Goal: Task Accomplishment & Management: Complete application form

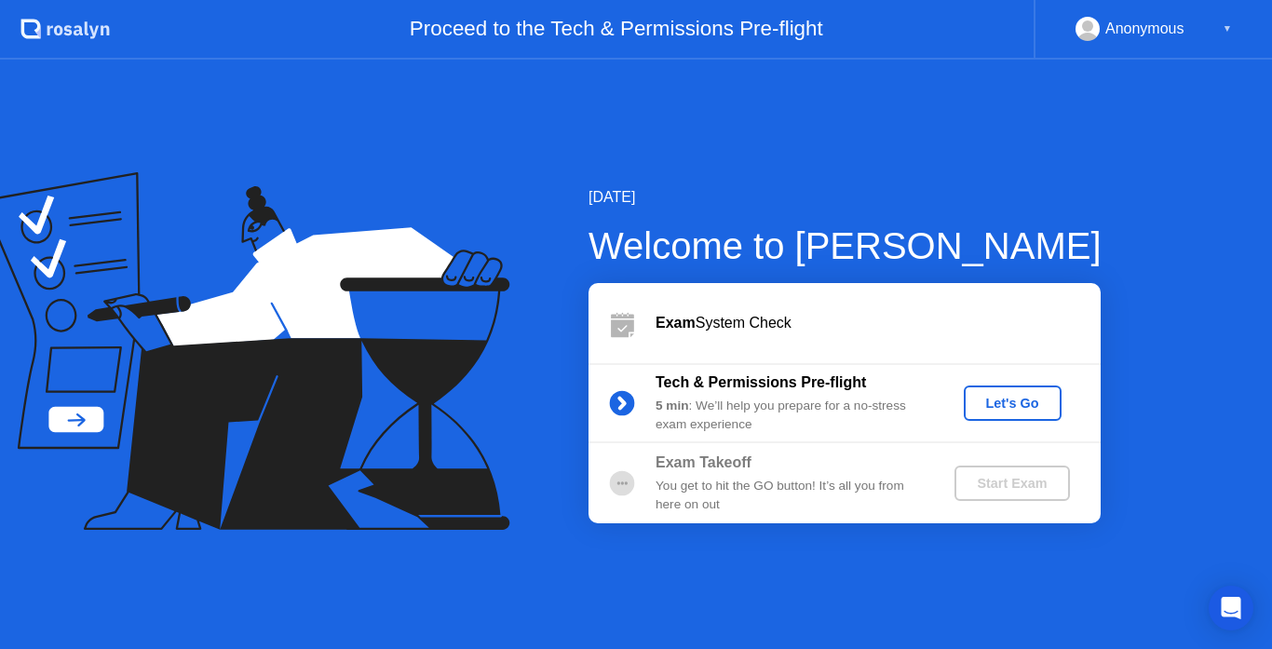
click at [1028, 398] on div "Let's Go" at bounding box center [1013, 403] width 83 height 15
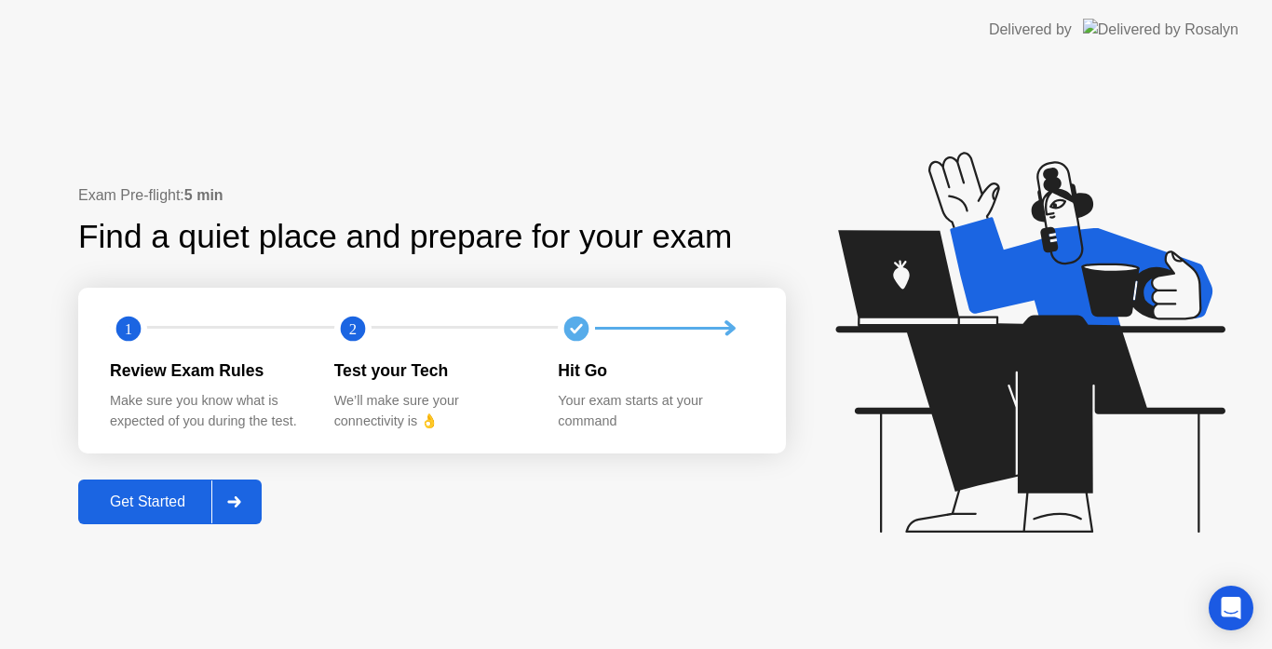
click at [117, 508] on div "Get Started" at bounding box center [148, 502] width 128 height 17
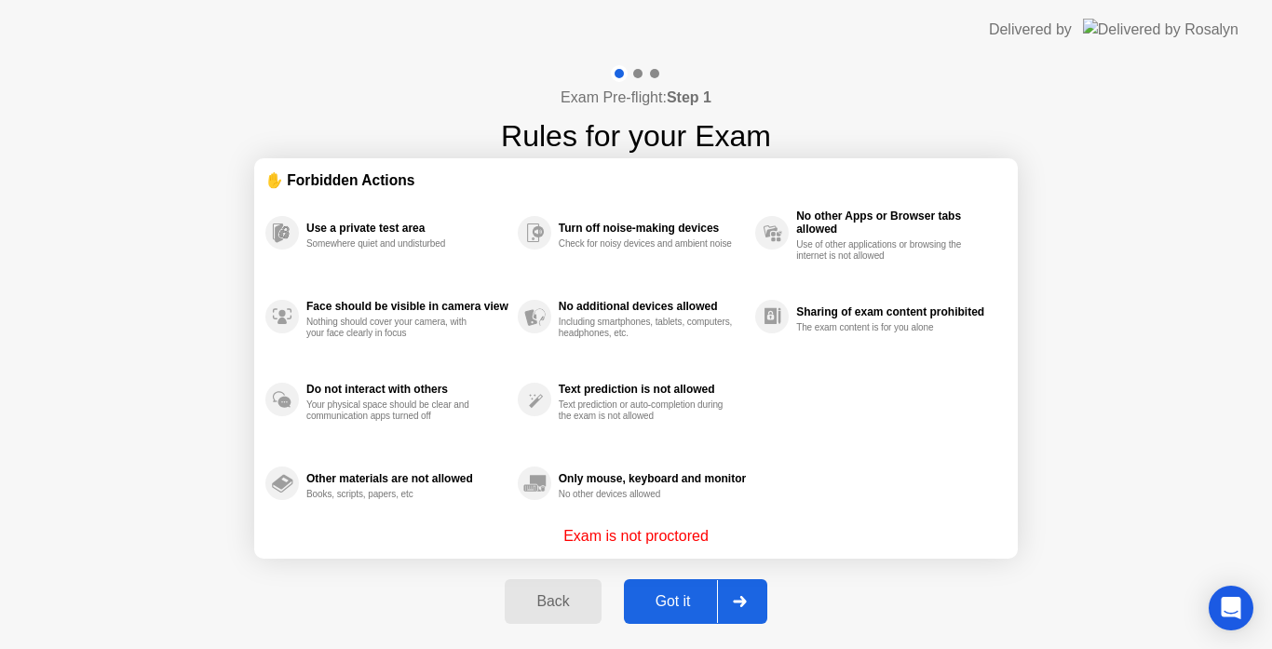
click at [657, 606] on div "Got it" at bounding box center [674, 601] width 88 height 17
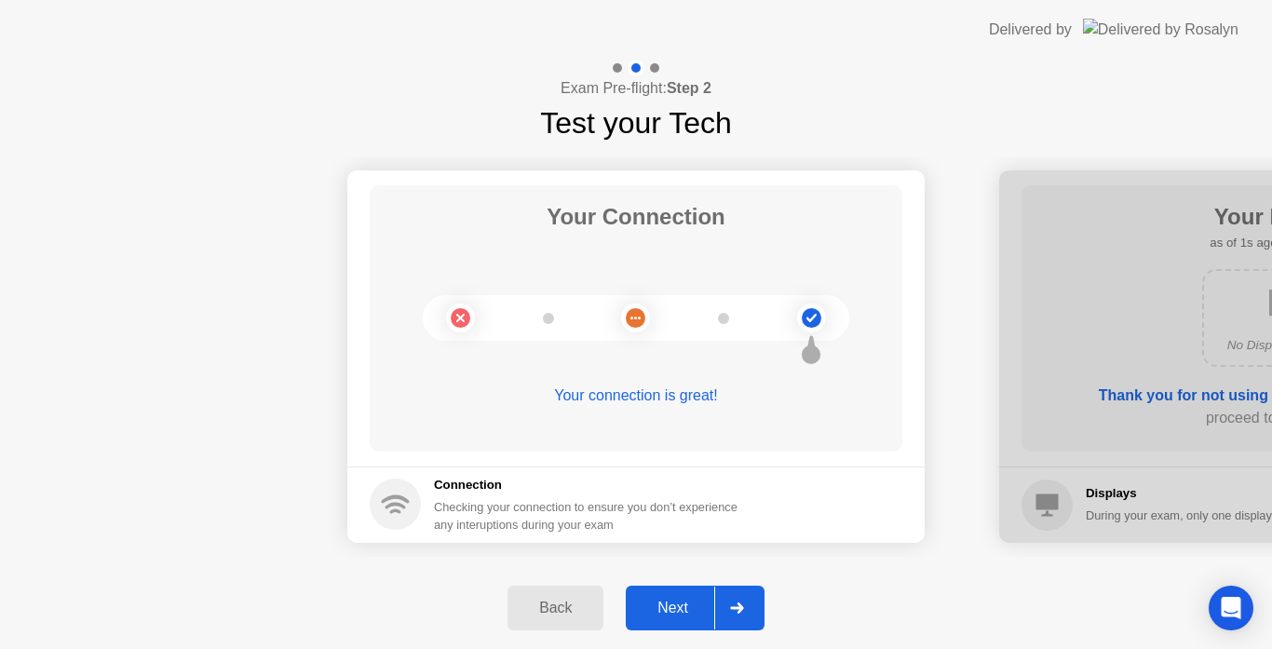
click at [657, 606] on div "Next" at bounding box center [673, 608] width 83 height 17
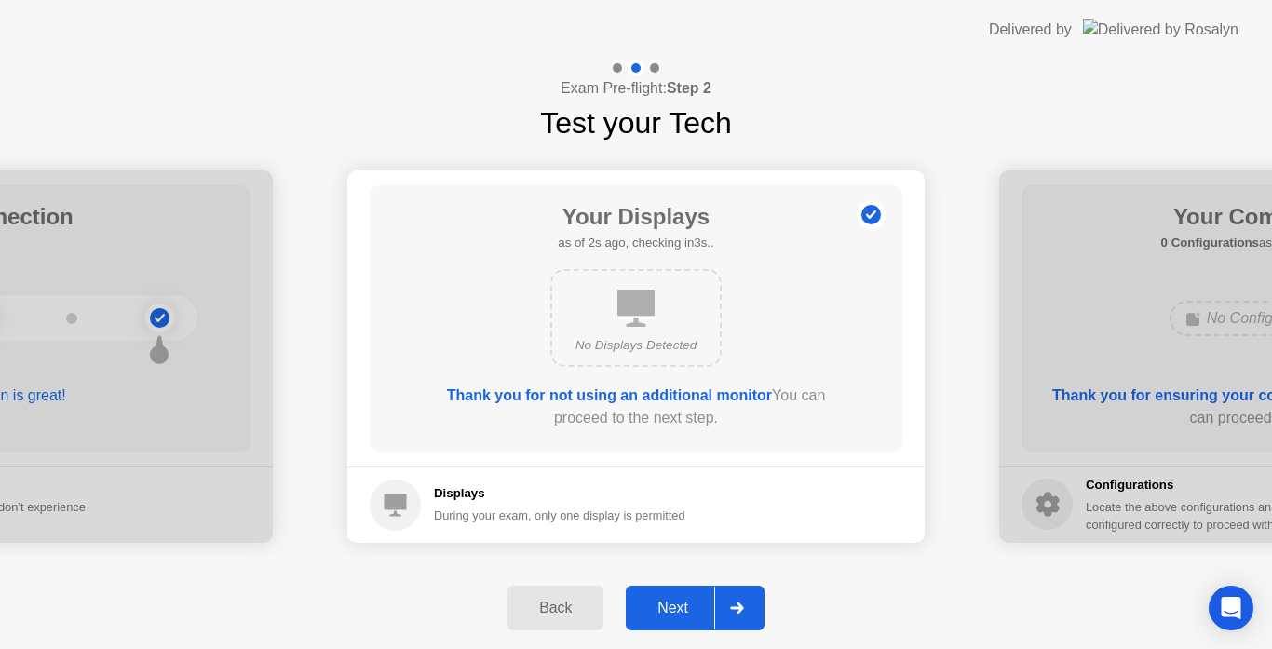
click at [657, 606] on div "Next" at bounding box center [673, 608] width 83 height 17
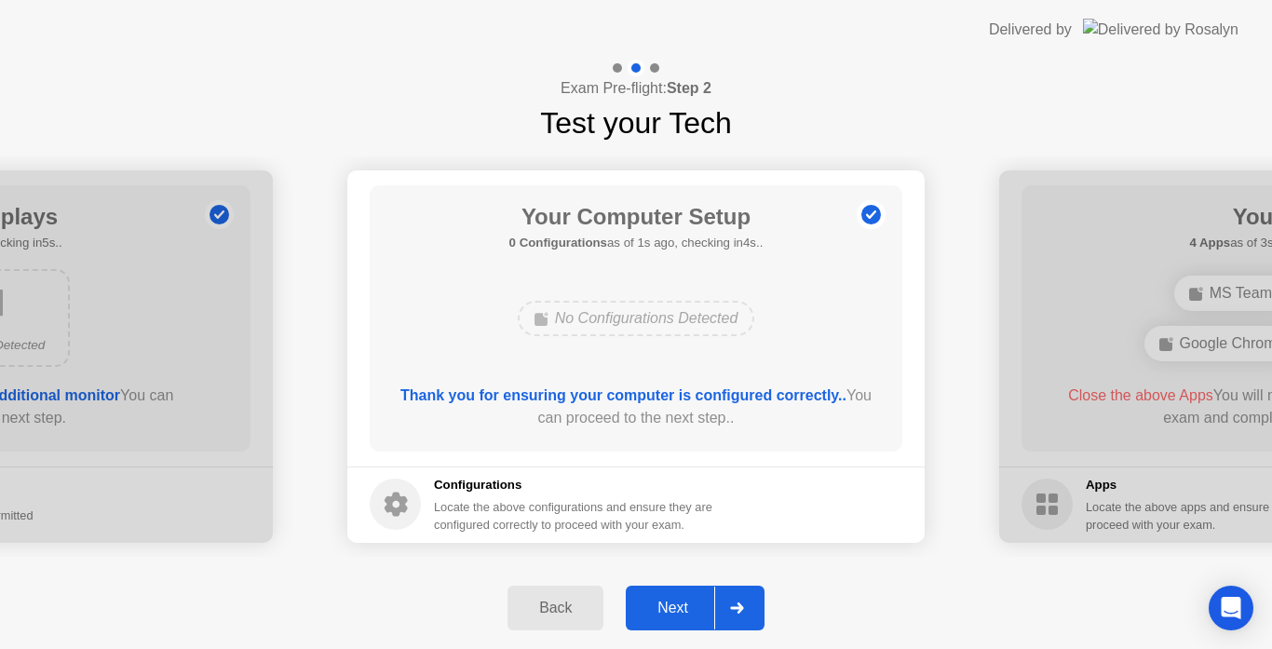
click at [657, 606] on div "Next" at bounding box center [673, 608] width 83 height 17
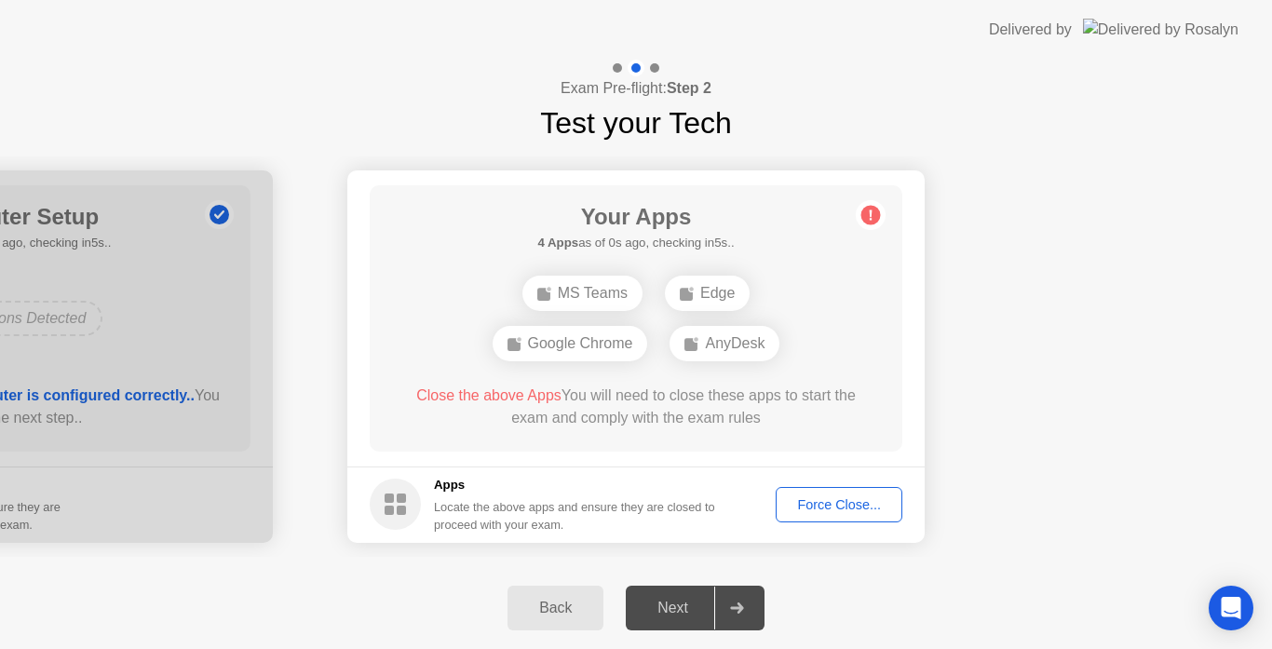
click at [820, 517] on button "Force Close..." at bounding box center [839, 504] width 127 height 35
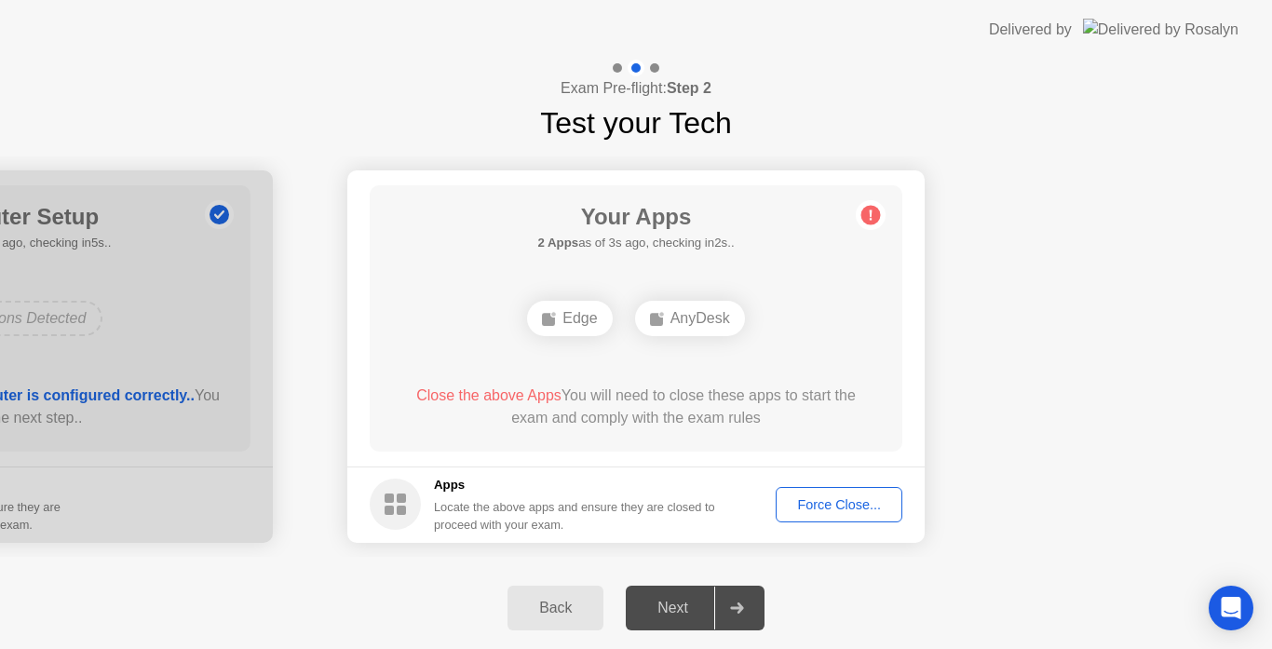
click at [673, 606] on div "Next" at bounding box center [673, 608] width 83 height 17
click at [860, 507] on div "Force Close..." at bounding box center [840, 504] width 114 height 15
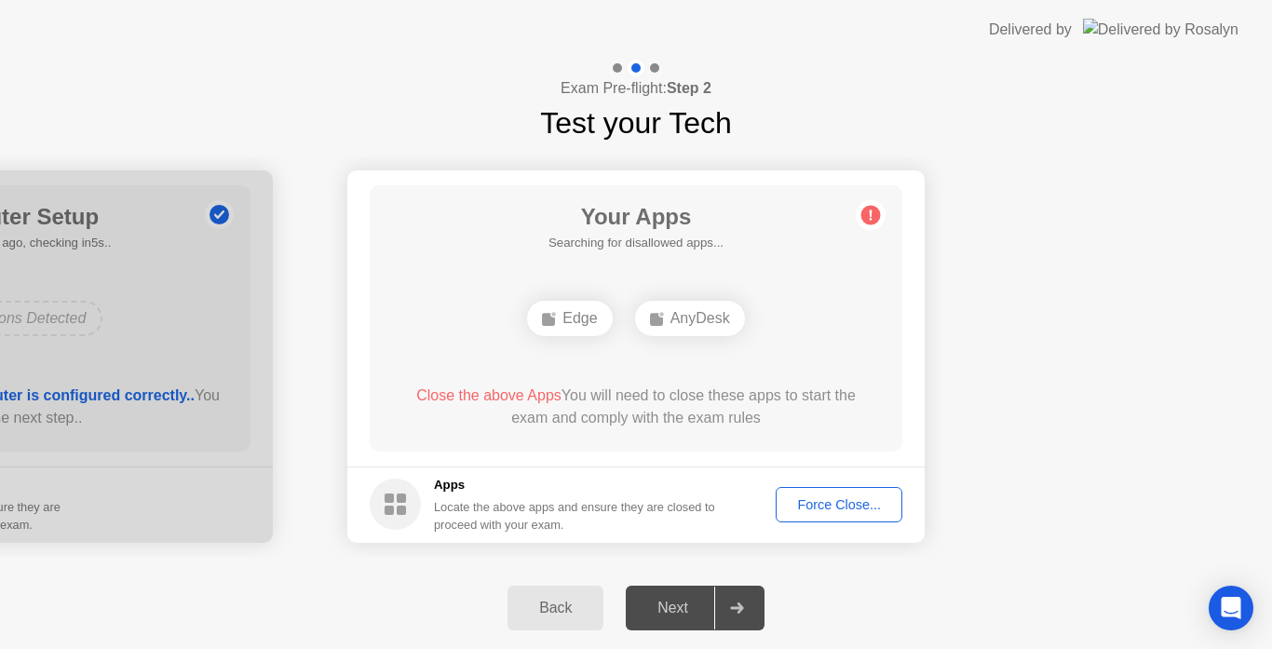
click at [843, 508] on div "Force Close..." at bounding box center [840, 504] width 114 height 15
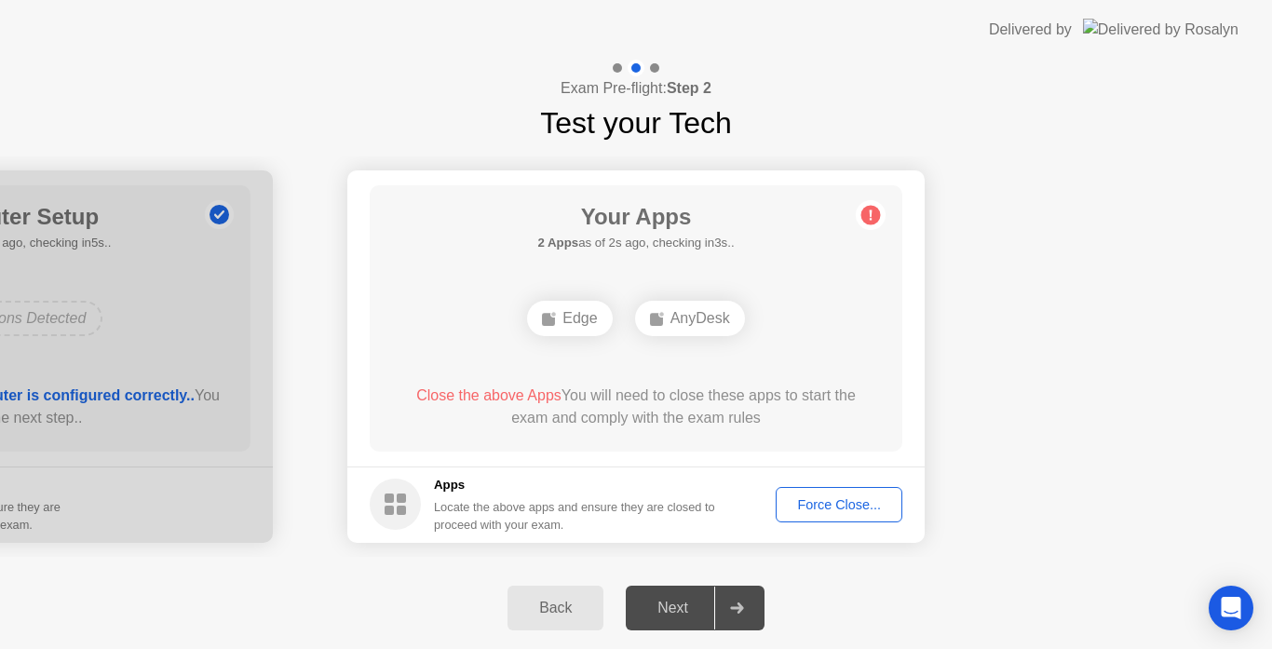
click at [870, 210] on circle at bounding box center [872, 215] width 20 height 20
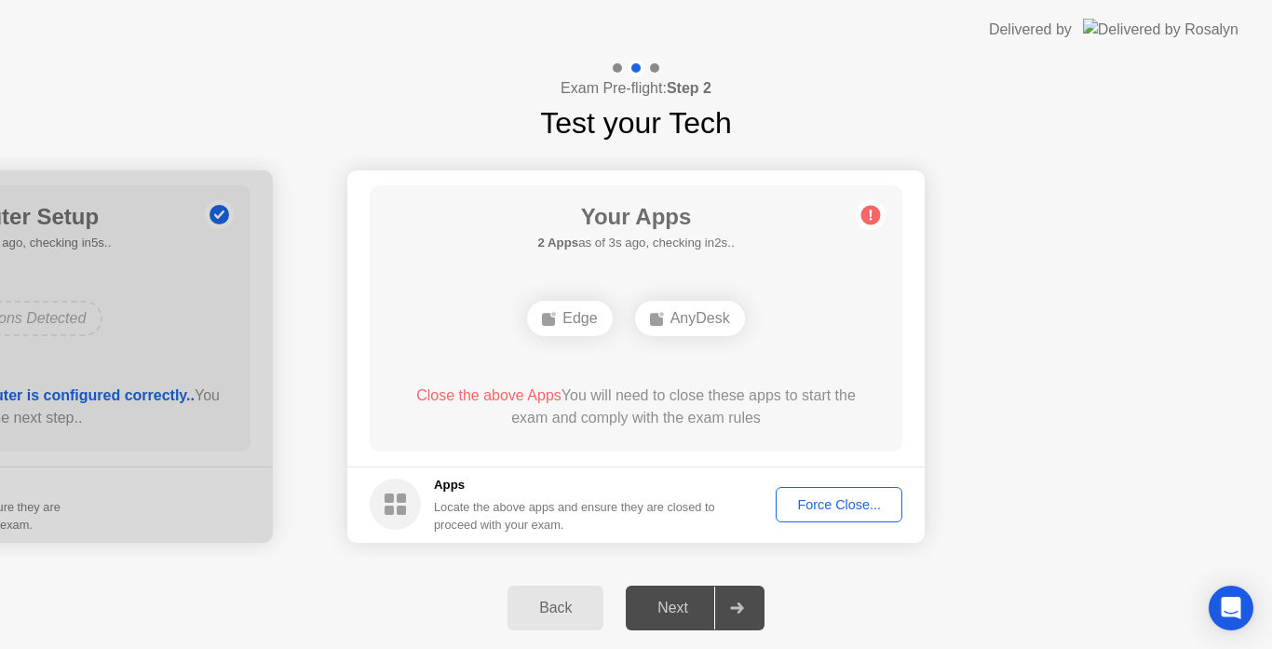
click at [870, 210] on circle at bounding box center [872, 215] width 20 height 20
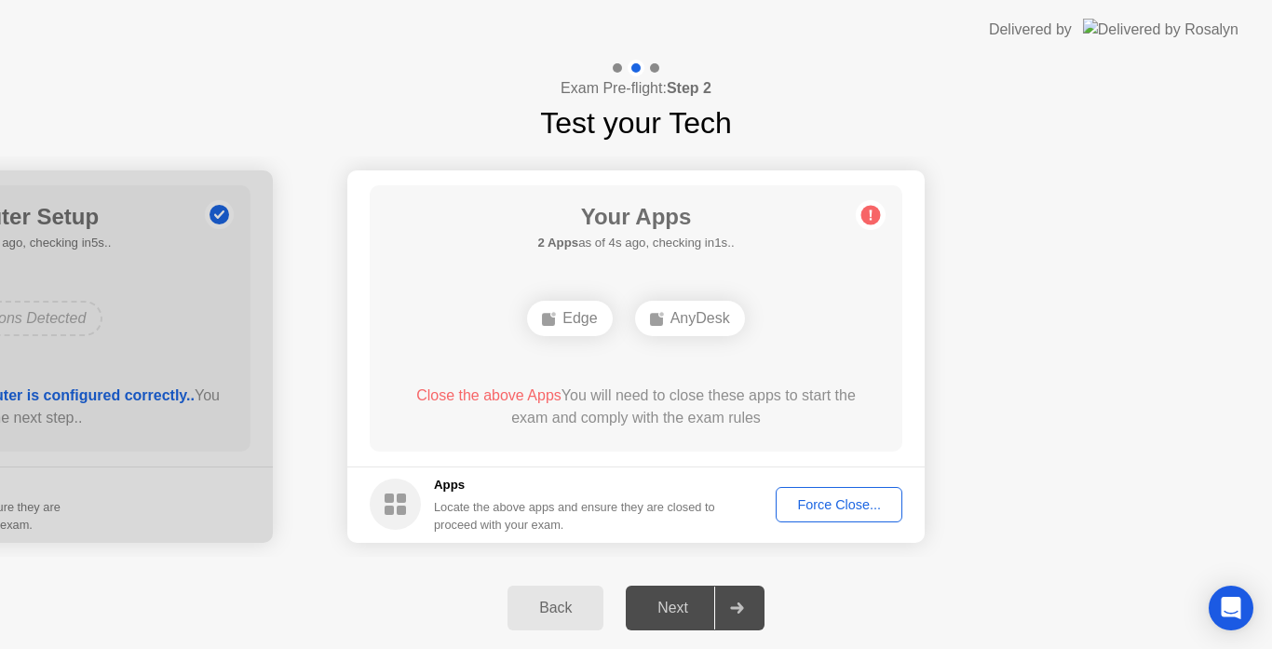
click at [870, 210] on circle at bounding box center [872, 215] width 20 height 20
click at [831, 507] on div "Force Close..." at bounding box center [840, 504] width 114 height 15
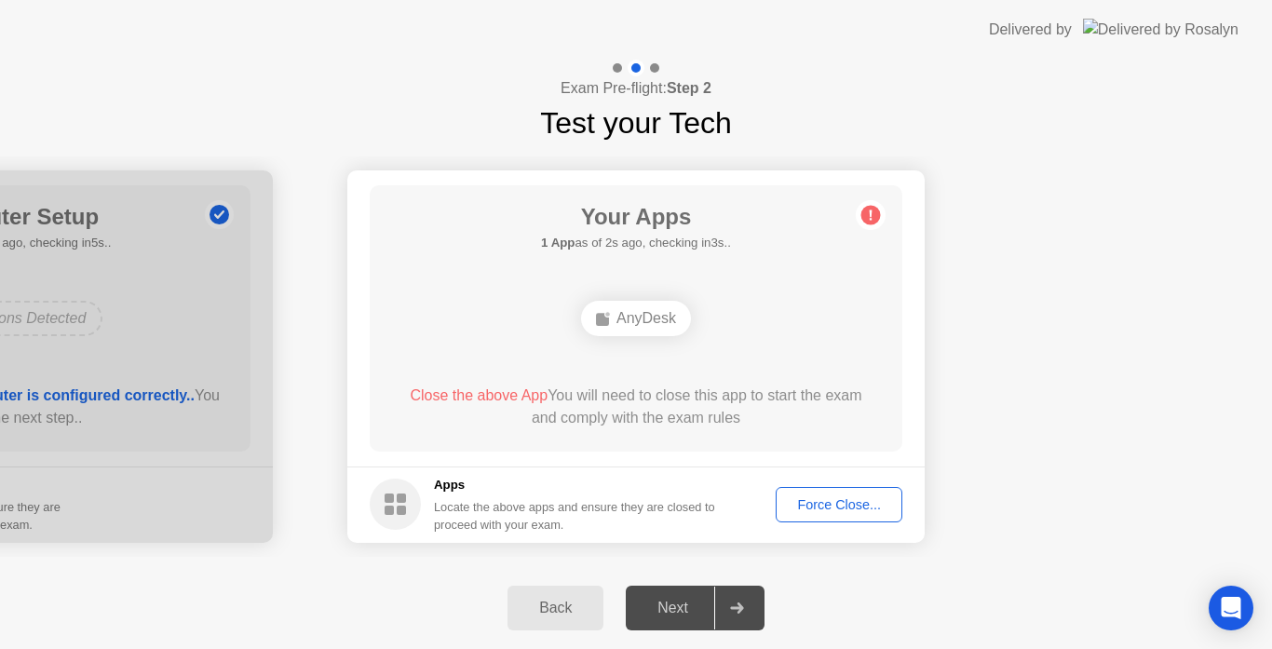
click at [809, 512] on div "Force Close..." at bounding box center [840, 504] width 114 height 15
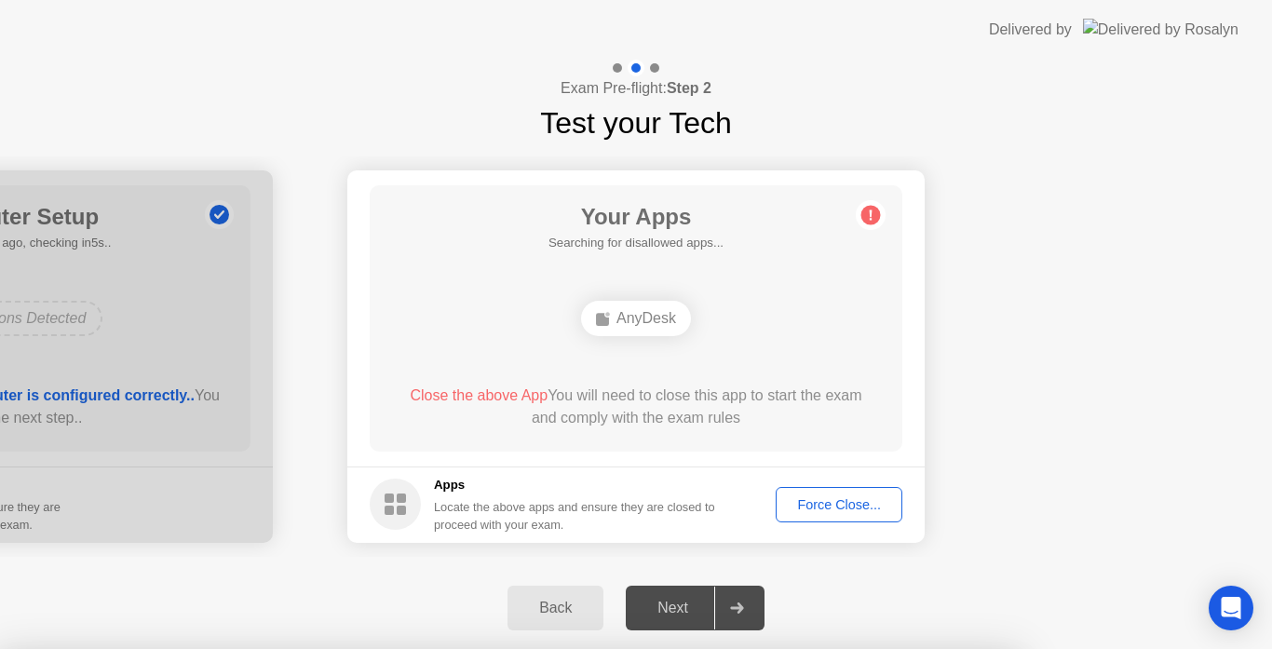
drag, startPoint x: 646, startPoint y: 373, endPoint x: 615, endPoint y: 422, distance: 58.7
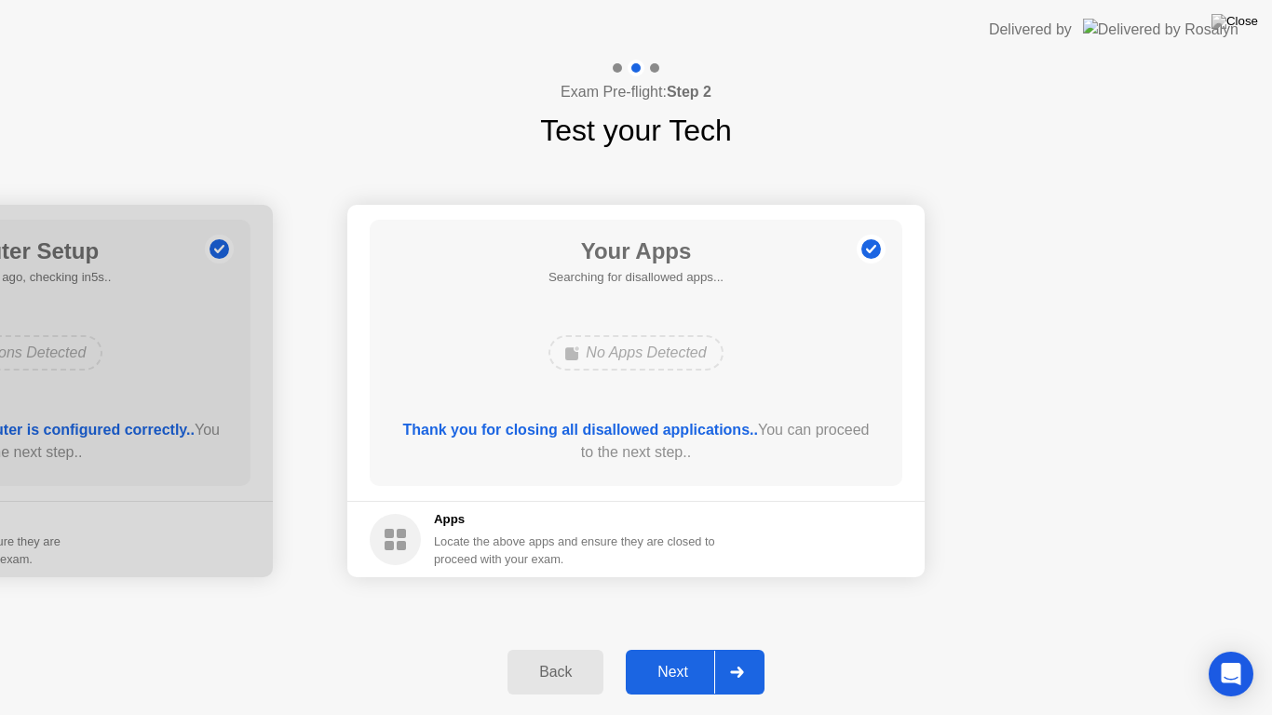
click at [676, 648] on div "Next" at bounding box center [673, 672] width 83 height 17
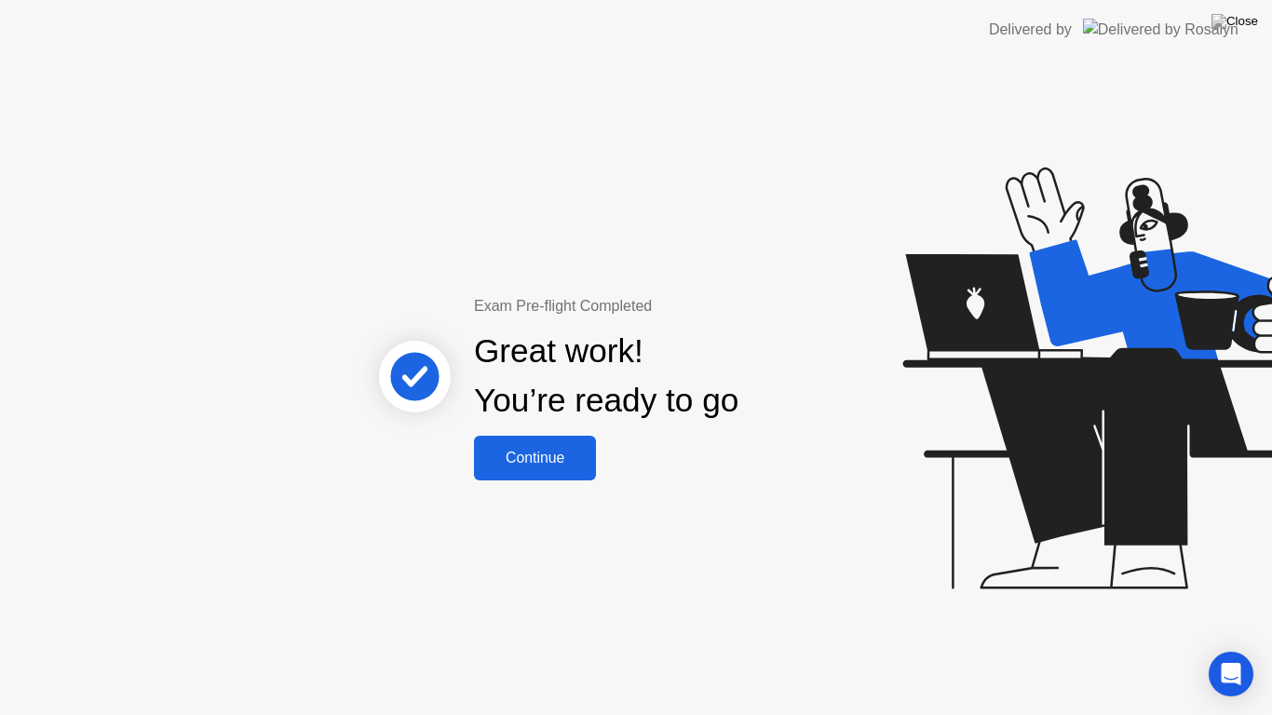
click at [538, 458] on div "Continue" at bounding box center [535, 458] width 111 height 17
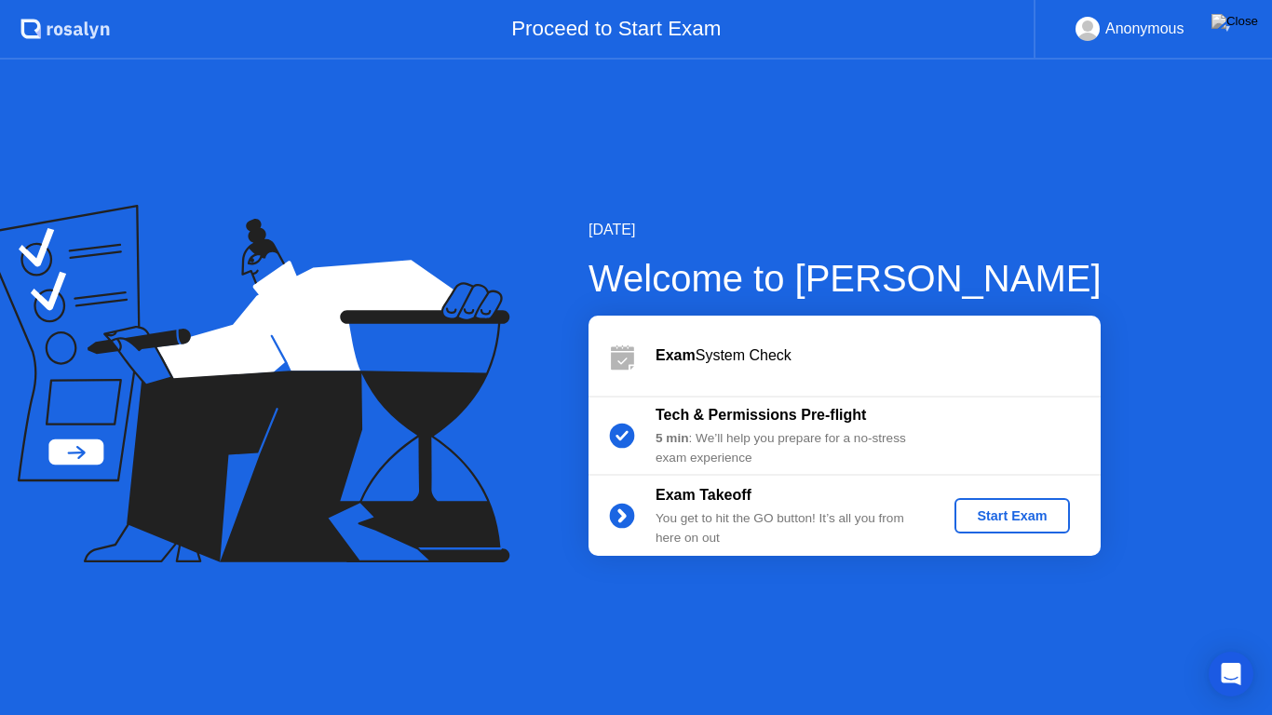
click at [1009, 520] on div "Start Exam" at bounding box center [1012, 516] width 100 height 15
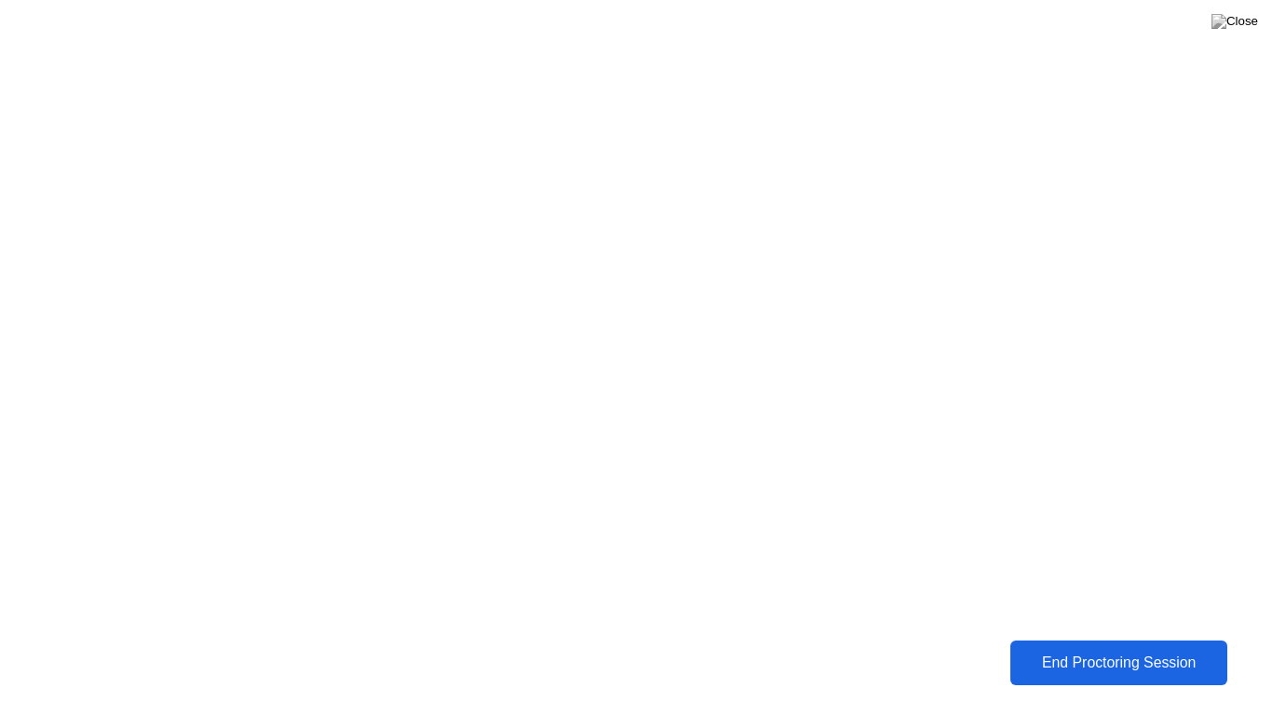
click at [1076, 648] on div "End Proctoring Session" at bounding box center [1118, 663] width 207 height 17
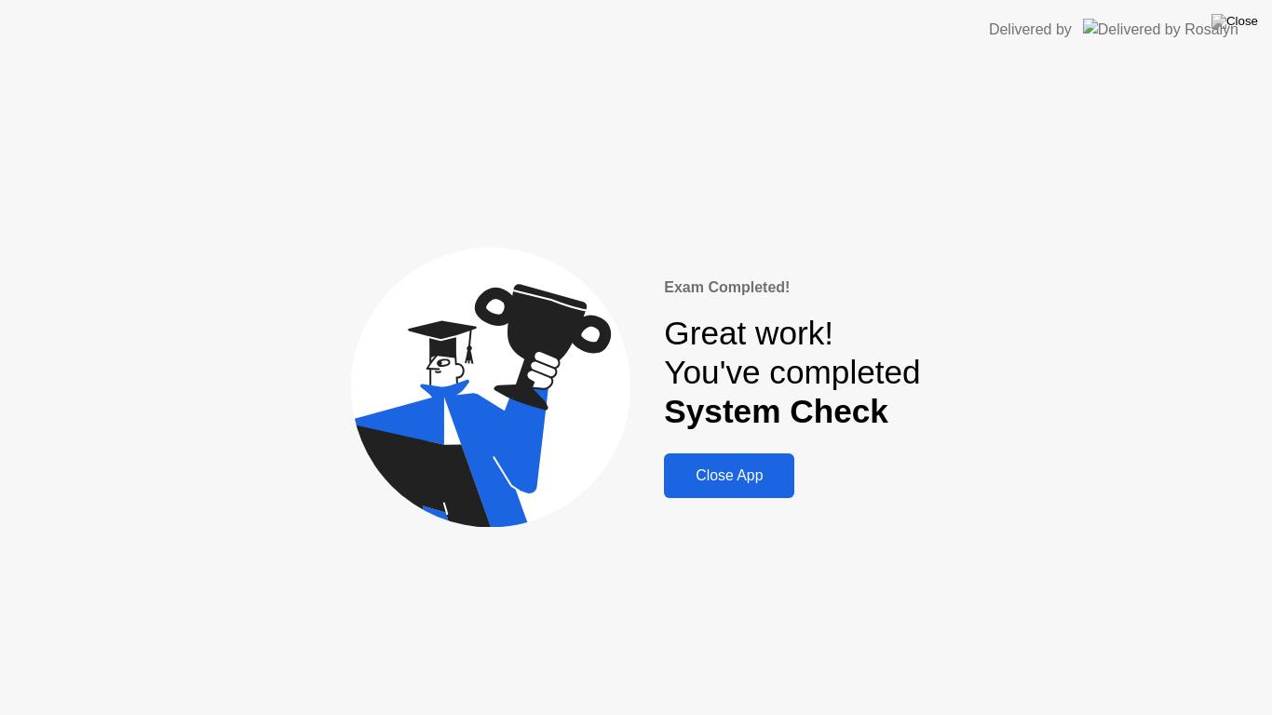
click at [772, 476] on div "Close App" at bounding box center [729, 476] width 119 height 17
